Goal: Navigation & Orientation: Find specific page/section

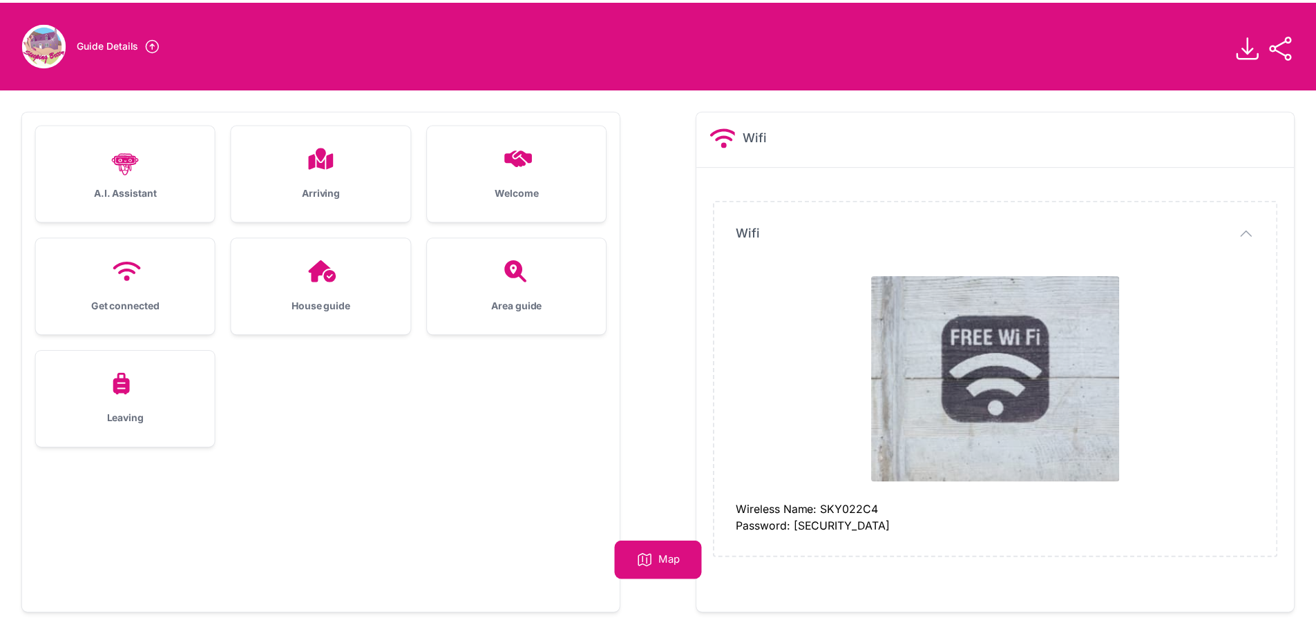
scroll to position [88, 0]
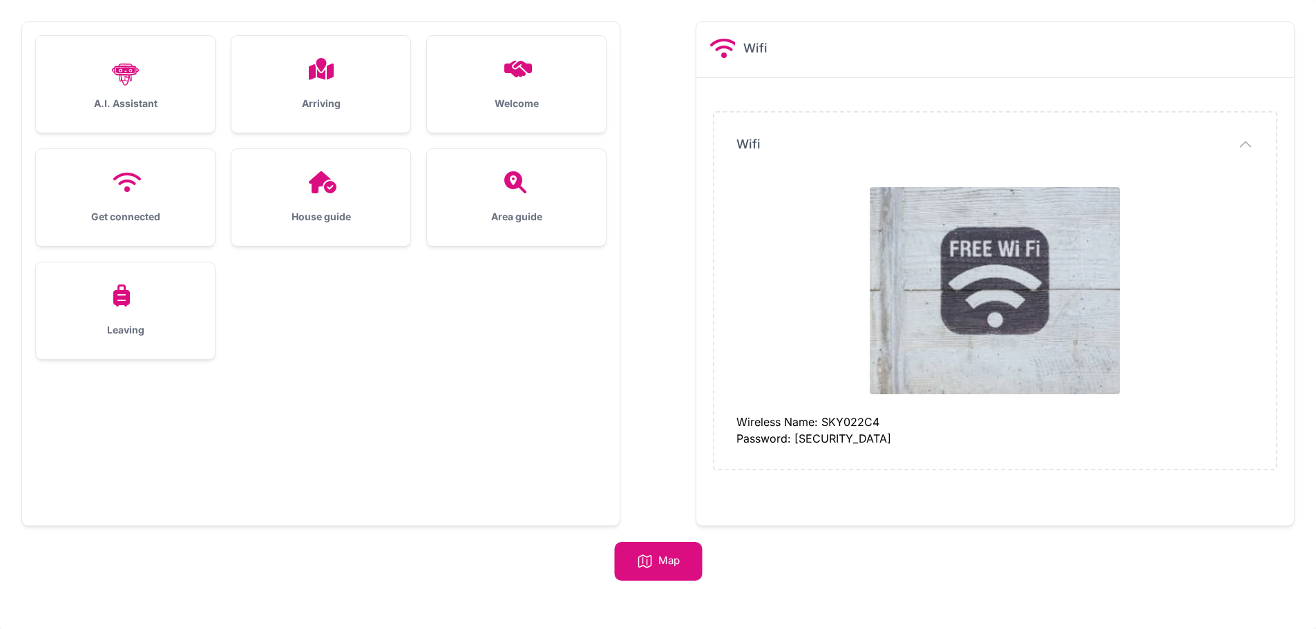
click at [377, 224] on div "House guide" at bounding box center [320, 197] width 179 height 97
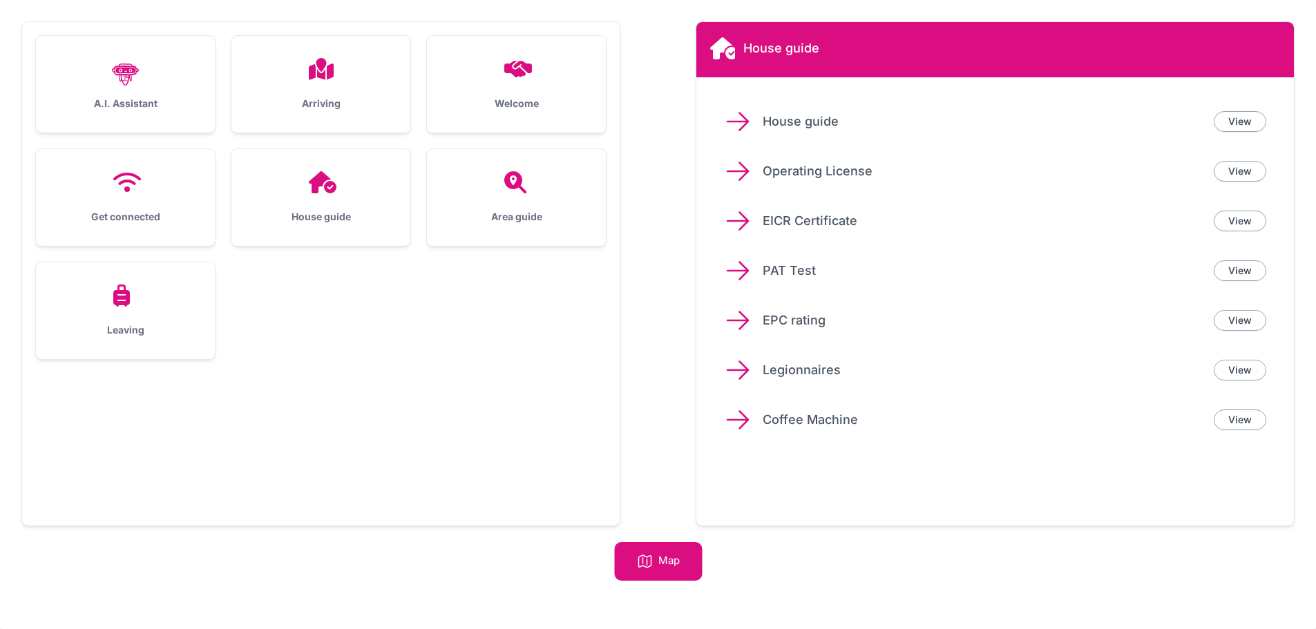
click at [1264, 131] on div "View" at bounding box center [1240, 121] width 53 height 21
click at [1255, 119] on link "View" at bounding box center [1240, 121] width 53 height 21
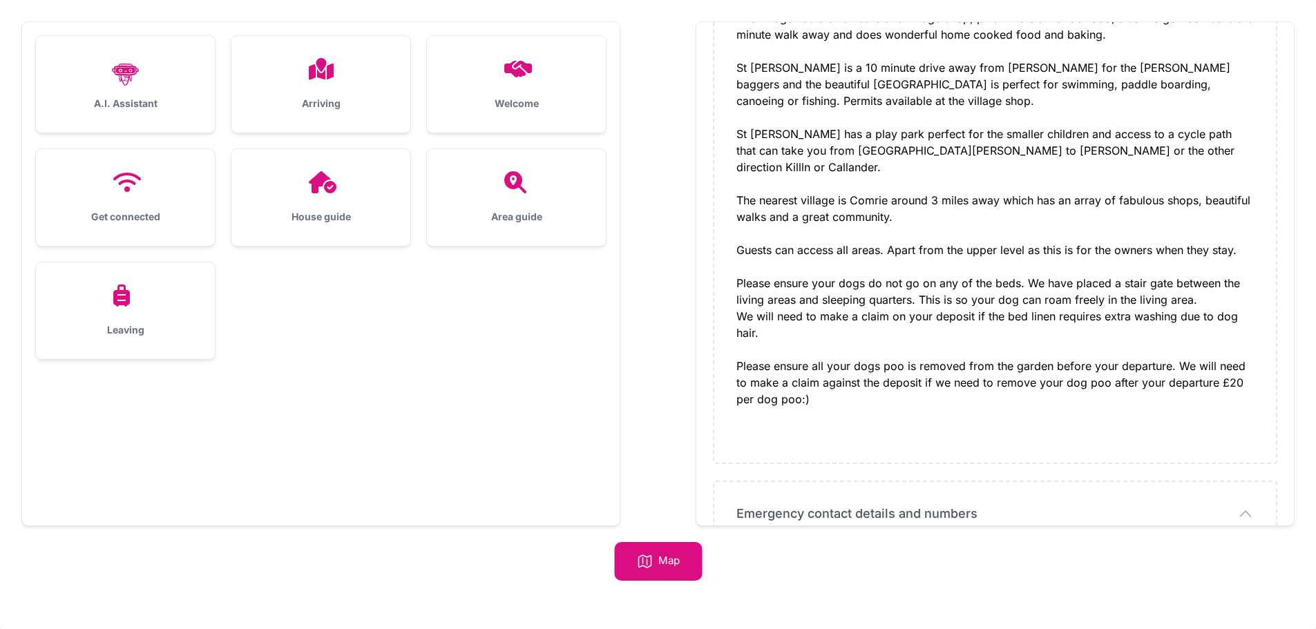
scroll to position [691, 0]
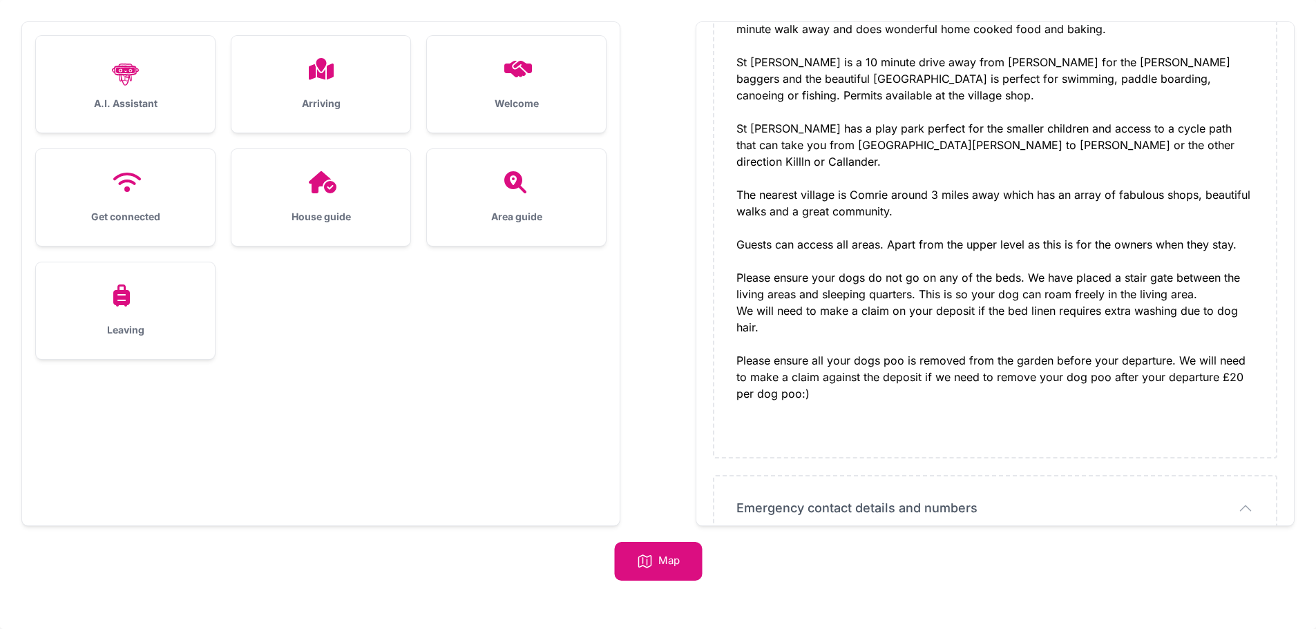
click at [122, 309] on div "Leaving" at bounding box center [125, 311] width 179 height 97
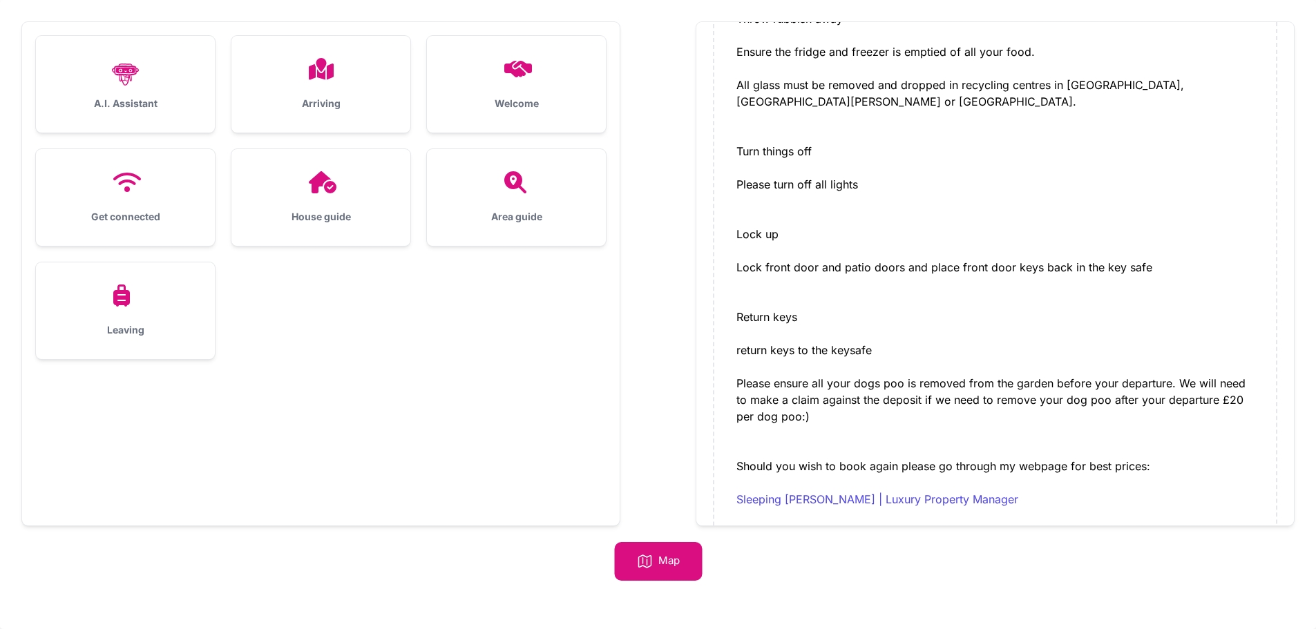
scroll to position [19, 0]
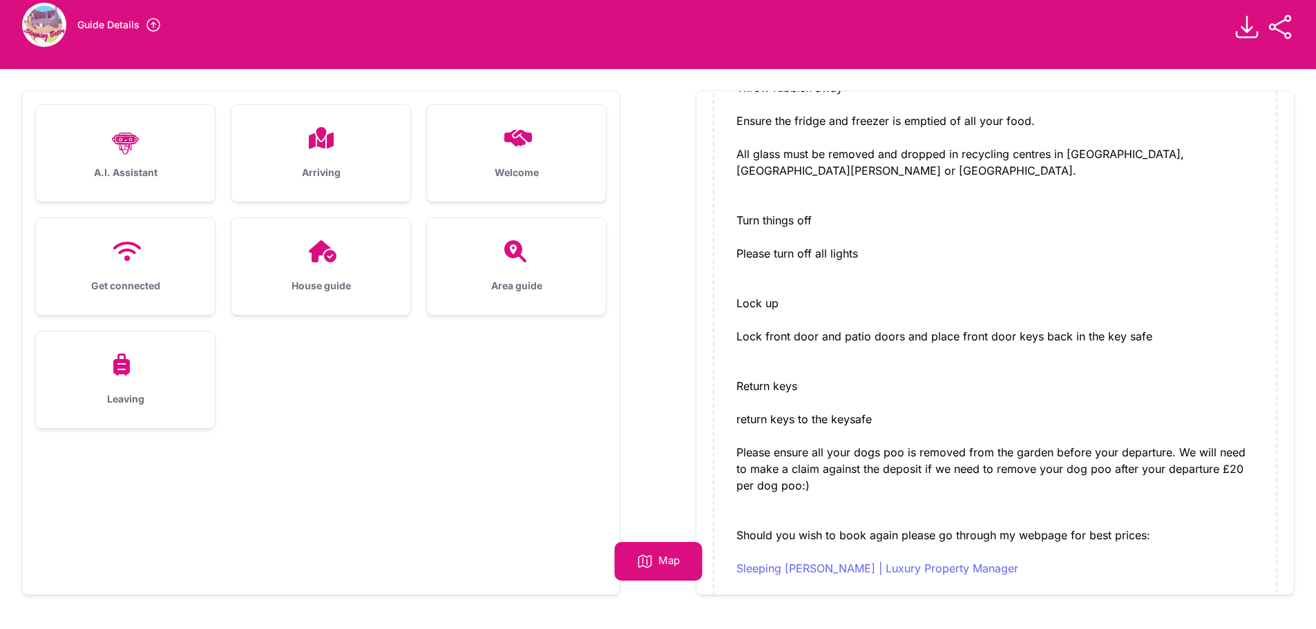
click at [790, 562] on link "Sleeping [PERSON_NAME] | Luxury Property Manager" at bounding box center [877, 569] width 282 height 14
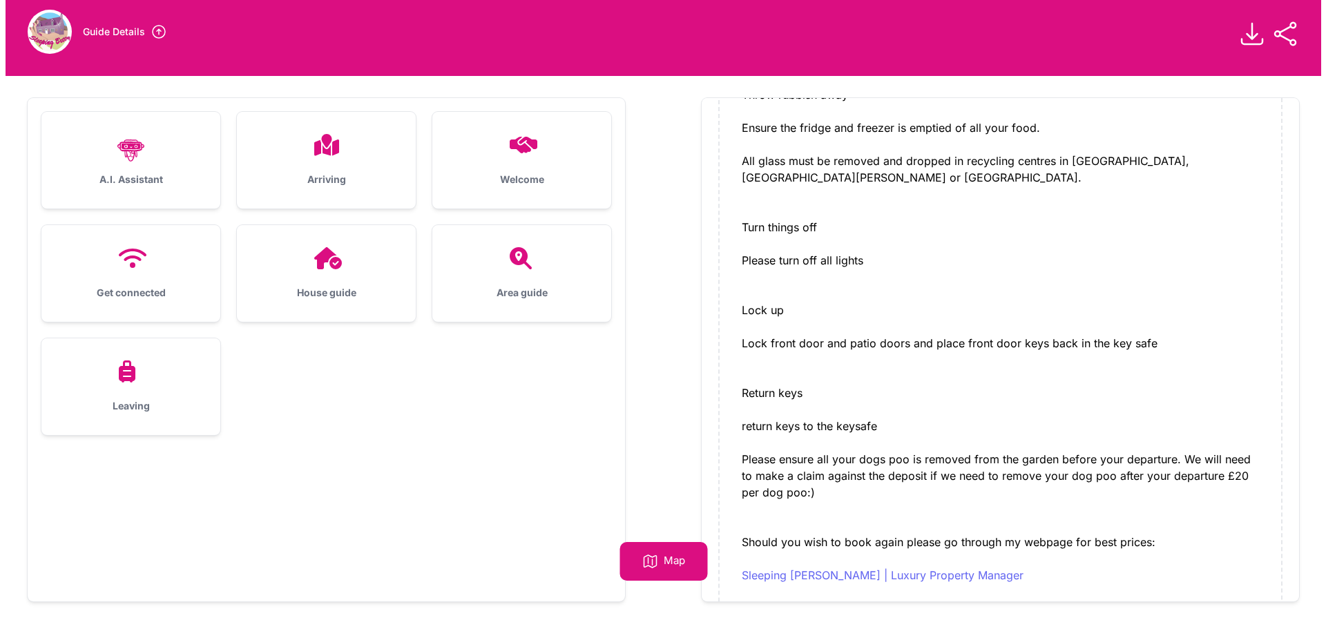
scroll to position [0, 0]
